Goal: Transaction & Acquisition: Download file/media

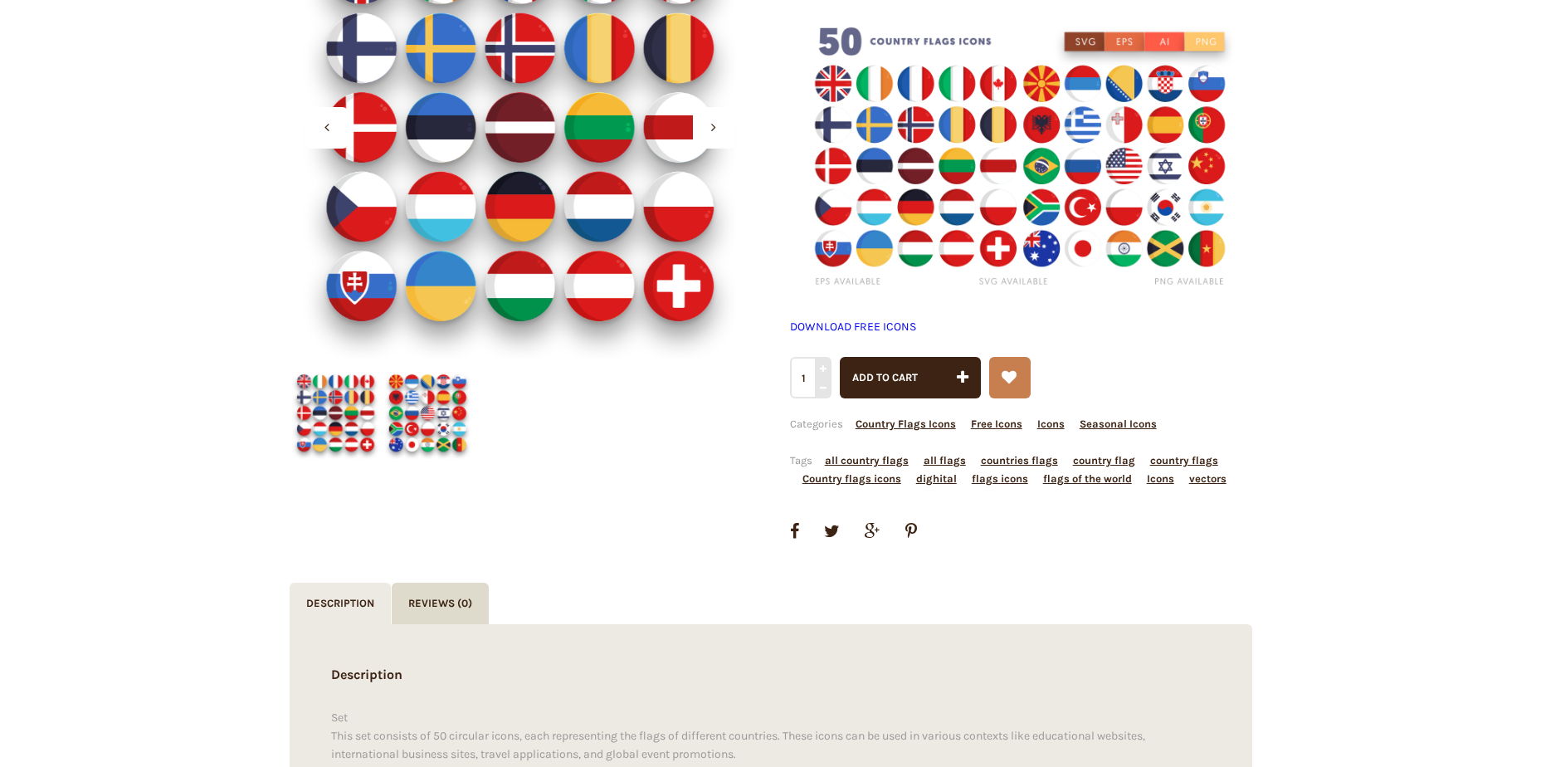
scroll to position [332, 0]
click at [402, 418] on img at bounding box center [428, 412] width 92 height 92
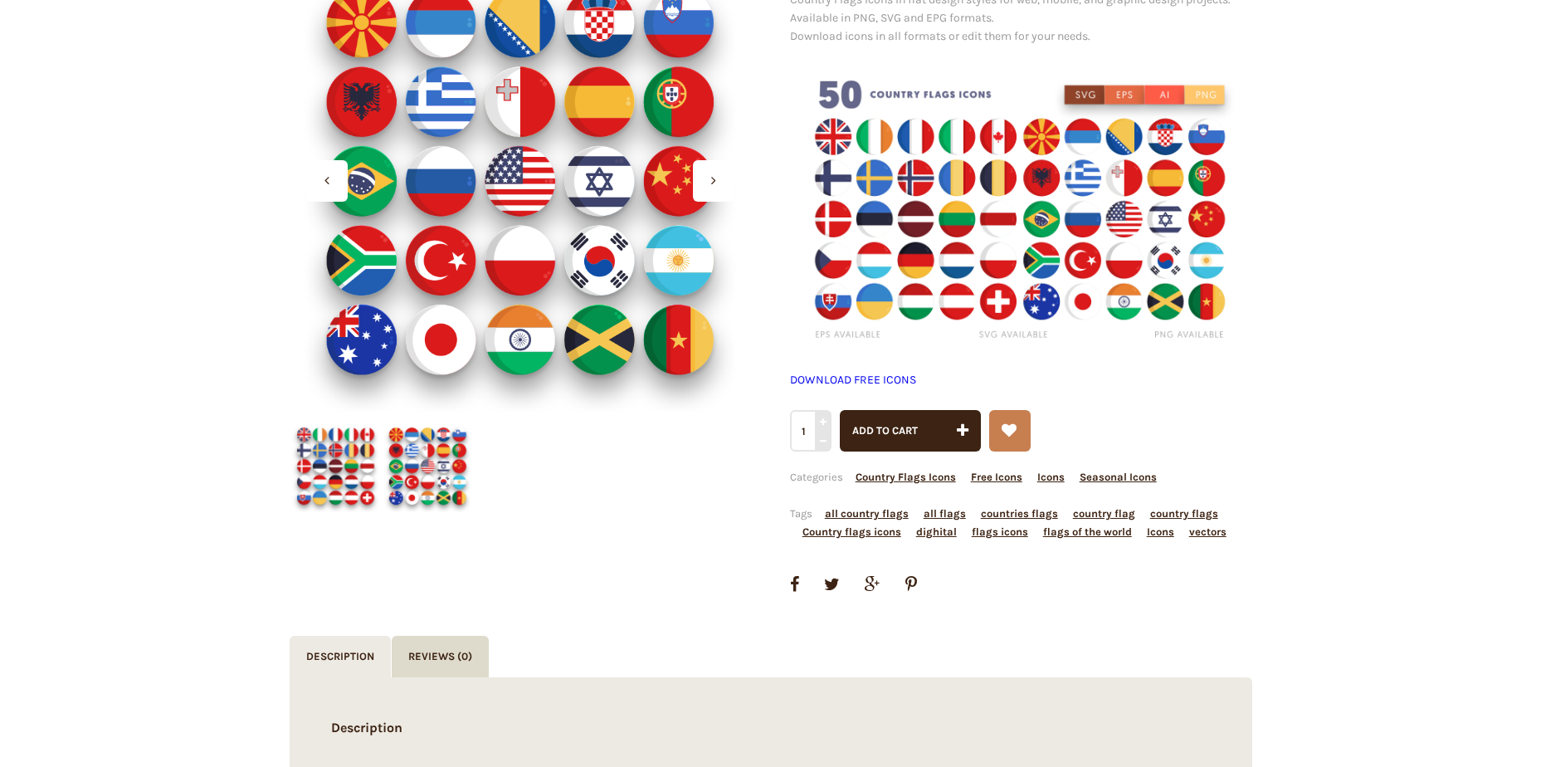
scroll to position [249, 0]
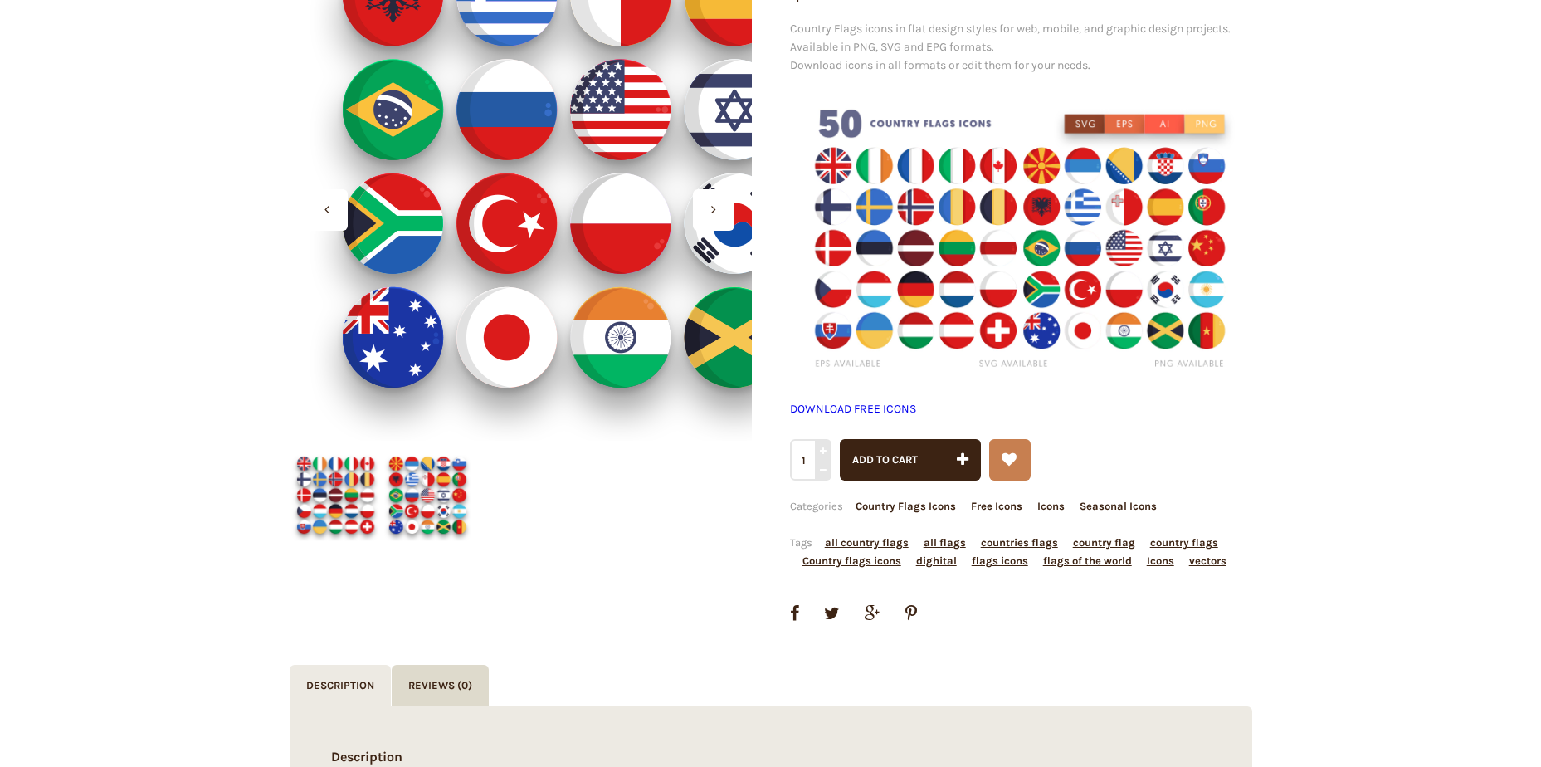
click at [387, 363] on div at bounding box center [521, 209] width 462 height 462
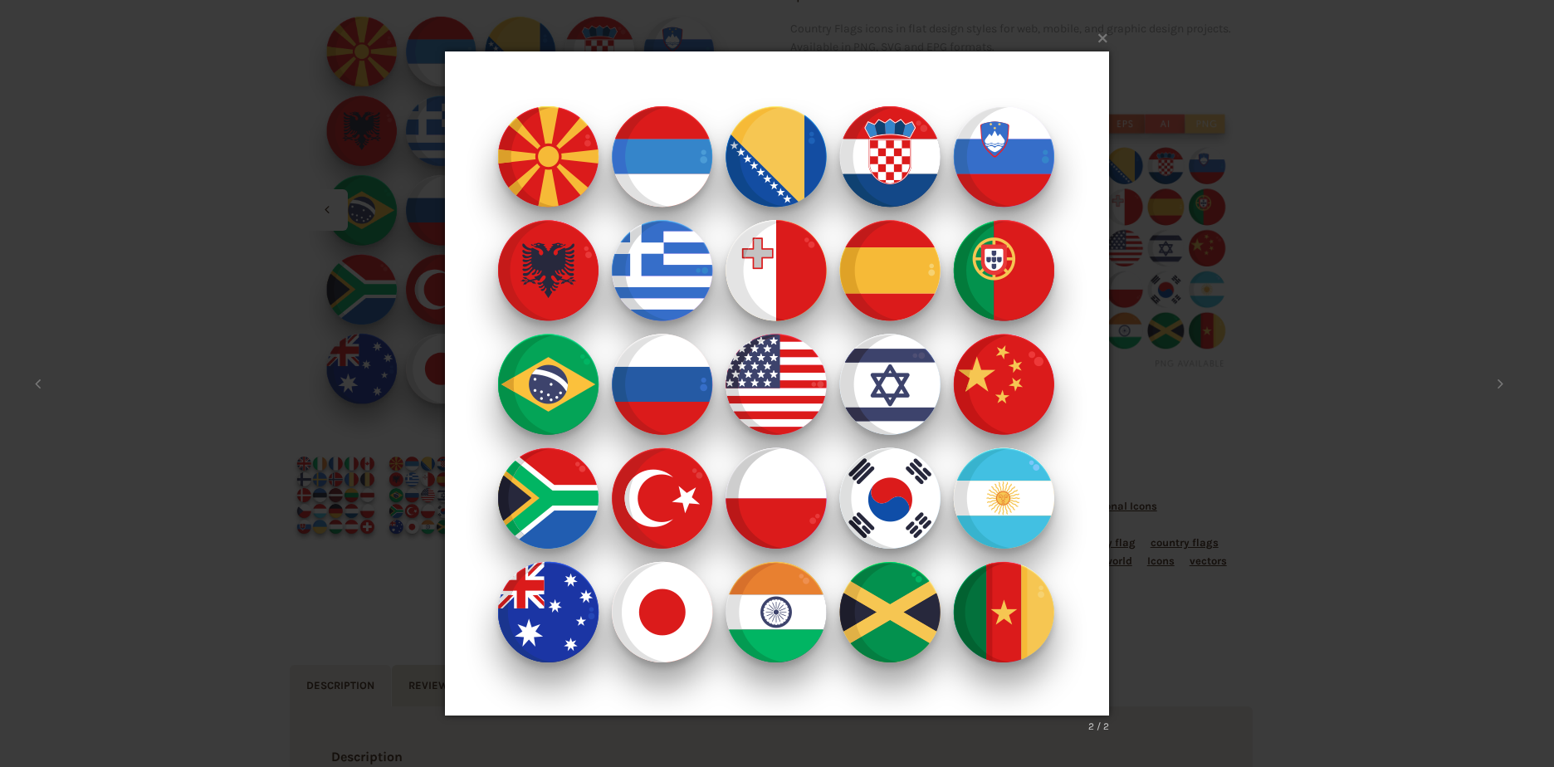
click at [296, 626] on div "× 2 / 2 Loading..." at bounding box center [777, 383] width 1554 height 767
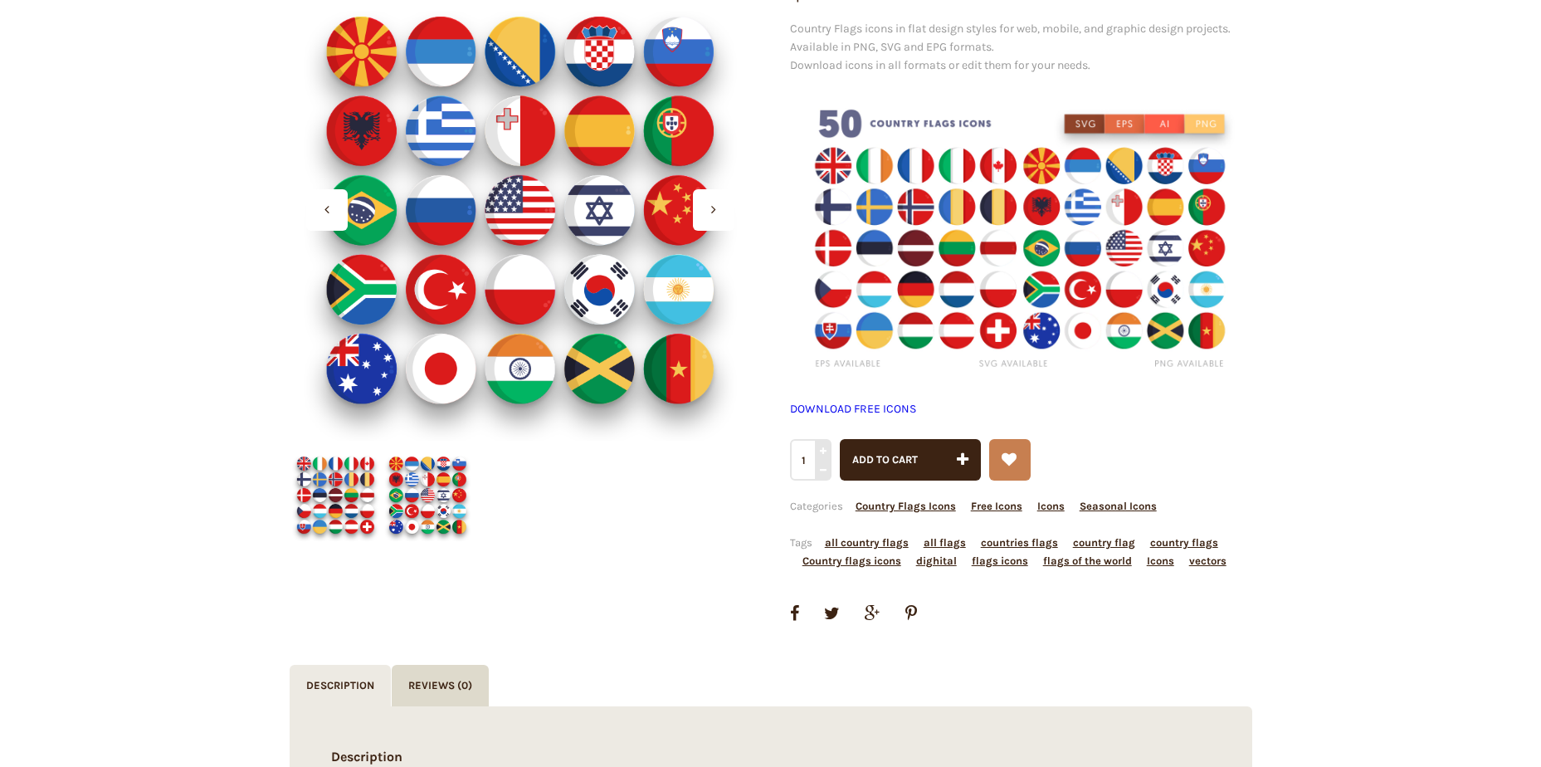
click at [326, 505] on img at bounding box center [336, 495] width 92 height 92
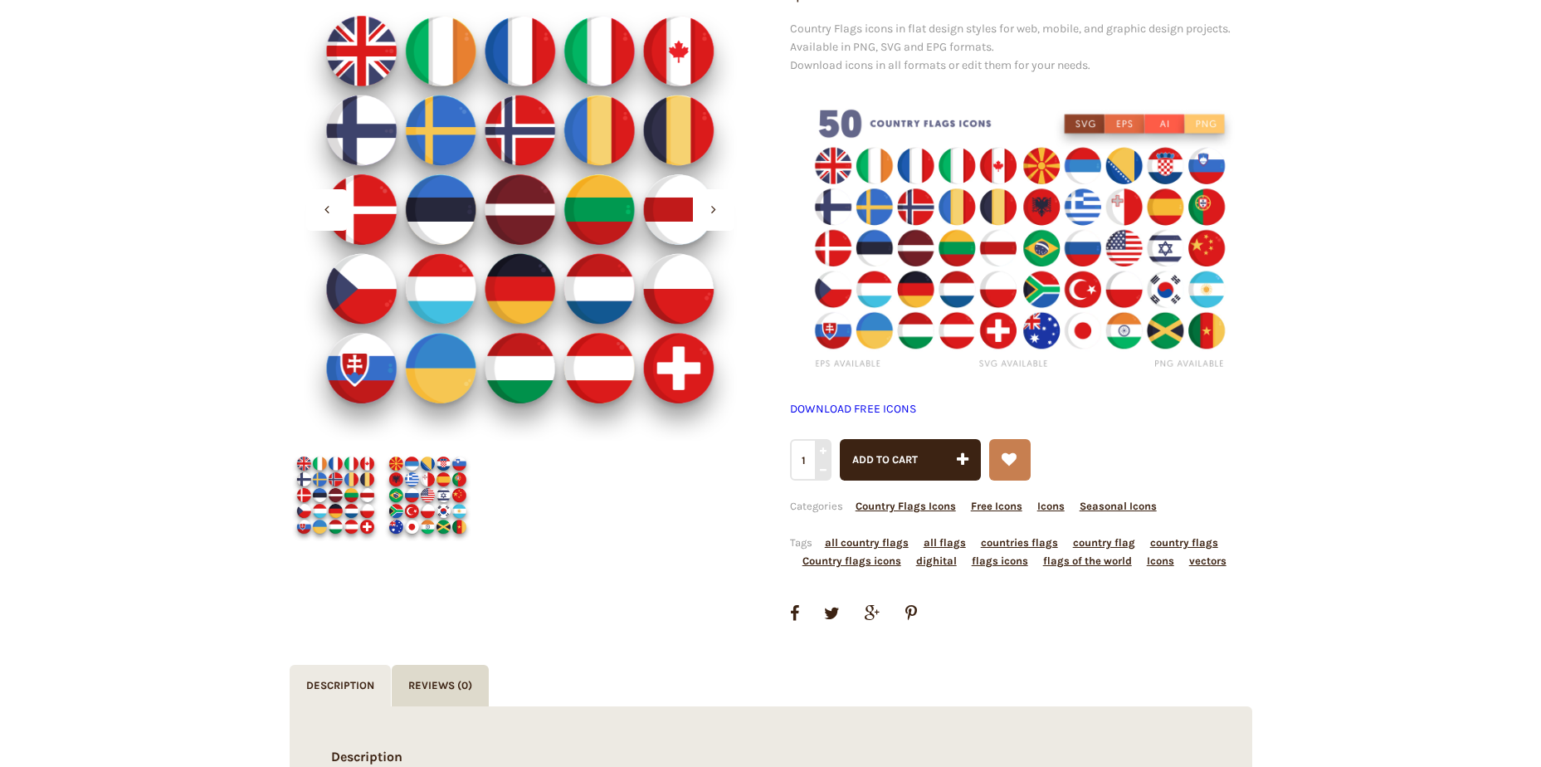
click at [324, 526] on img at bounding box center [336, 495] width 92 height 92
click at [421, 509] on img at bounding box center [428, 495] width 92 height 92
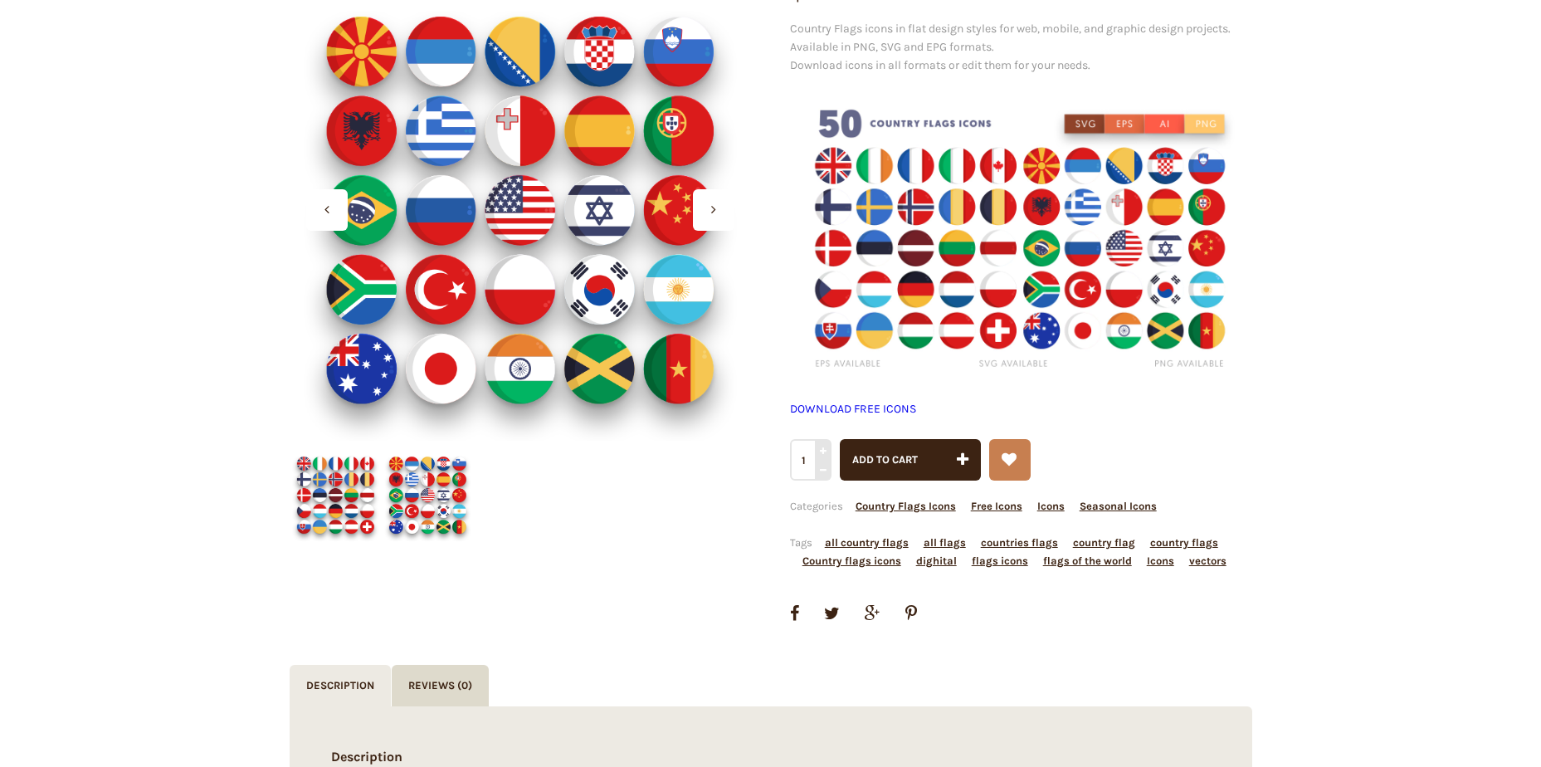
click at [717, 209] on div at bounding box center [713, 209] width 41 height 41
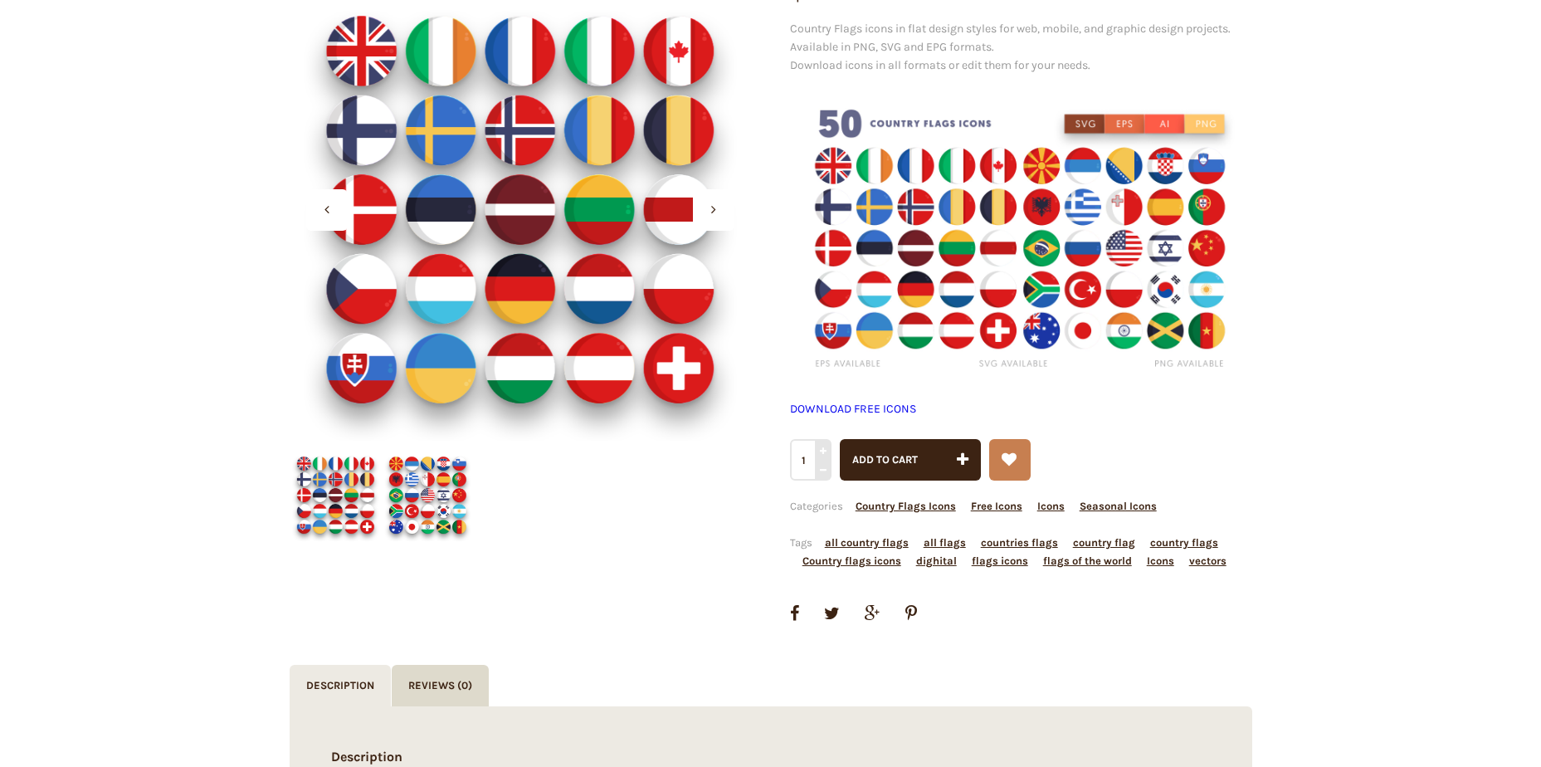
click at [717, 209] on div at bounding box center [713, 209] width 41 height 41
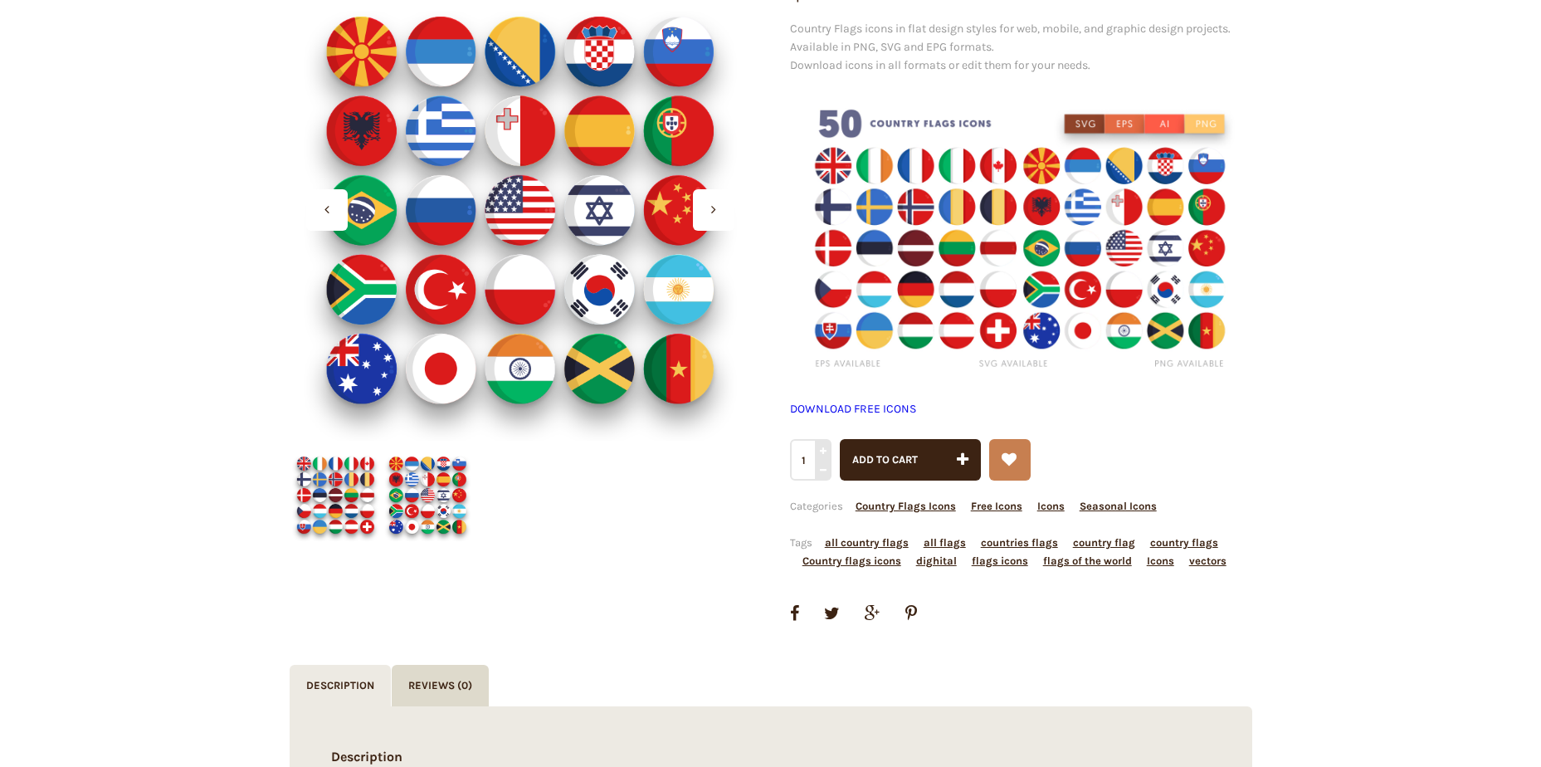
click at [332, 207] on div at bounding box center [326, 209] width 41 height 41
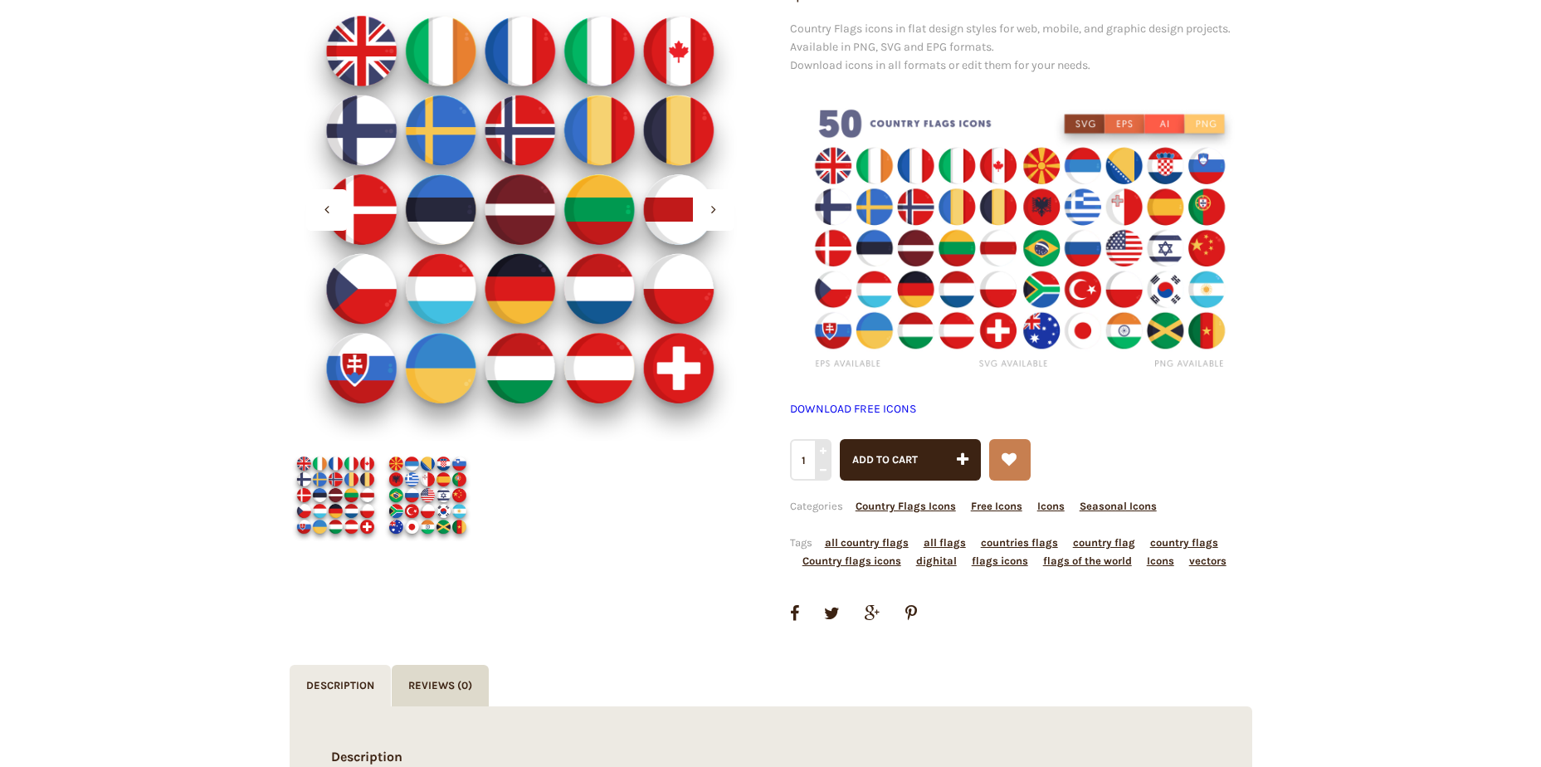
click at [713, 210] on icon at bounding box center [713, 208] width 5 height 13
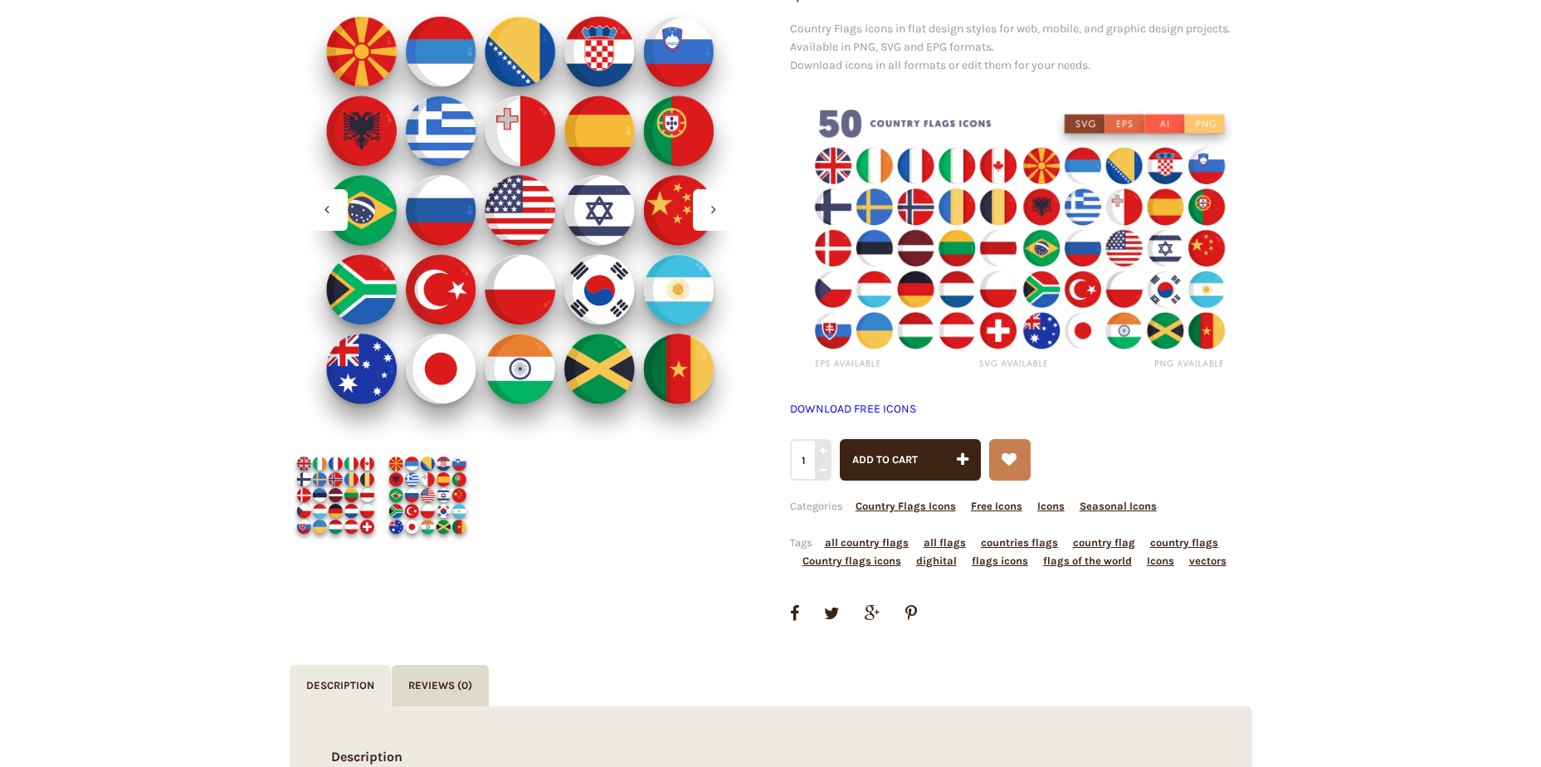
click at [713, 210] on icon at bounding box center [713, 208] width 5 height 13
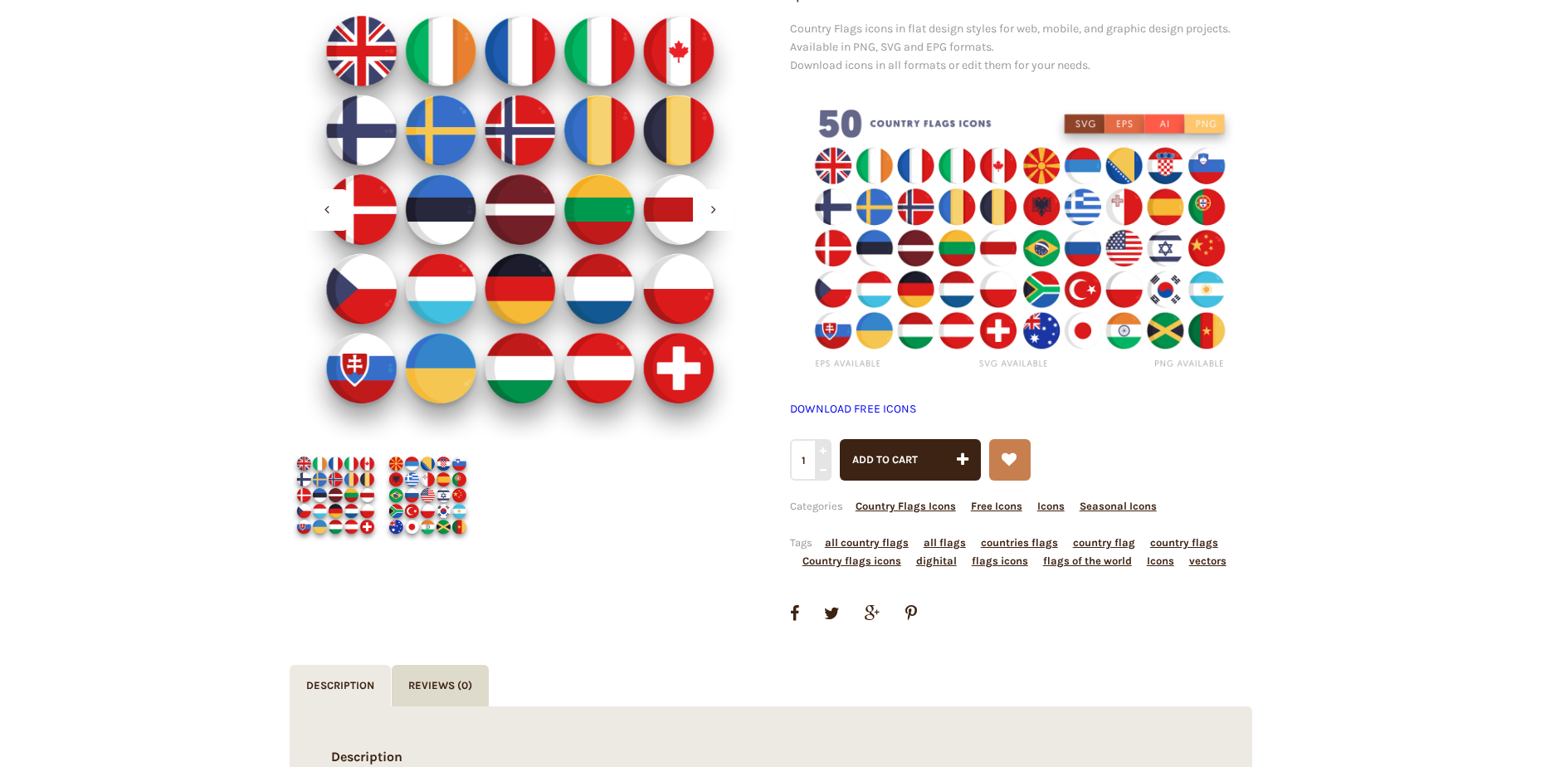
click at [713, 210] on icon at bounding box center [713, 208] width 5 height 13
